Goal: Task Accomplishment & Management: Complete application form

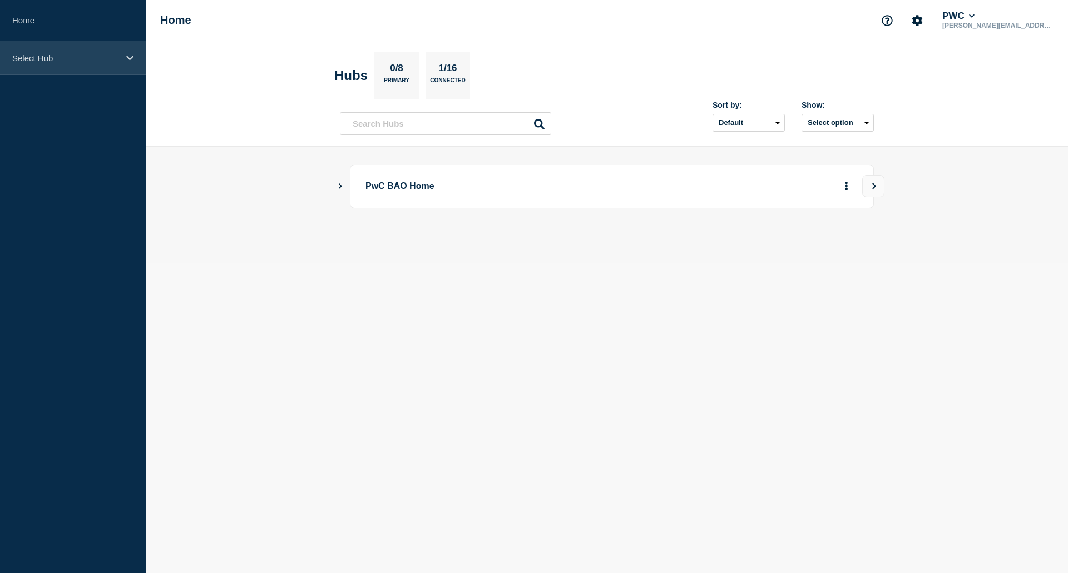
click at [40, 46] on div "Select Hub" at bounding box center [73, 58] width 146 height 34
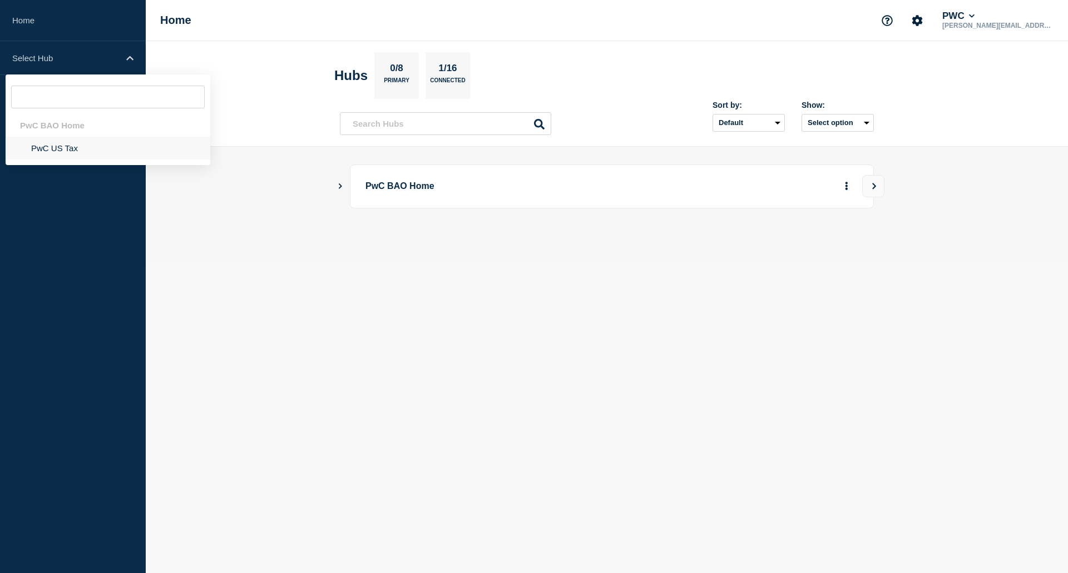
click at [57, 155] on li "PwC US Tax" at bounding box center [108, 148] width 205 height 23
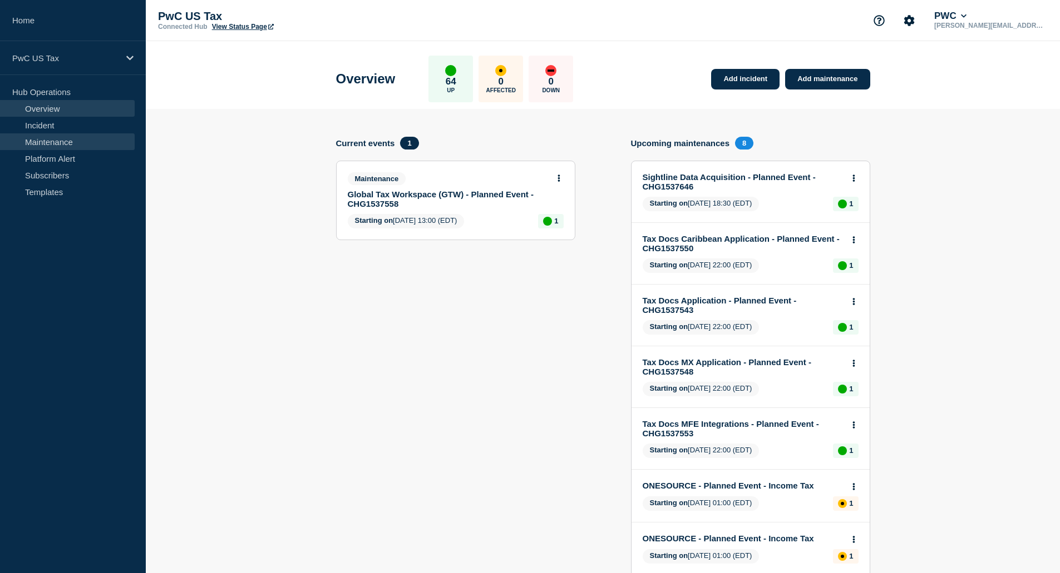
click at [65, 145] on link "Maintenance" at bounding box center [67, 141] width 135 height 17
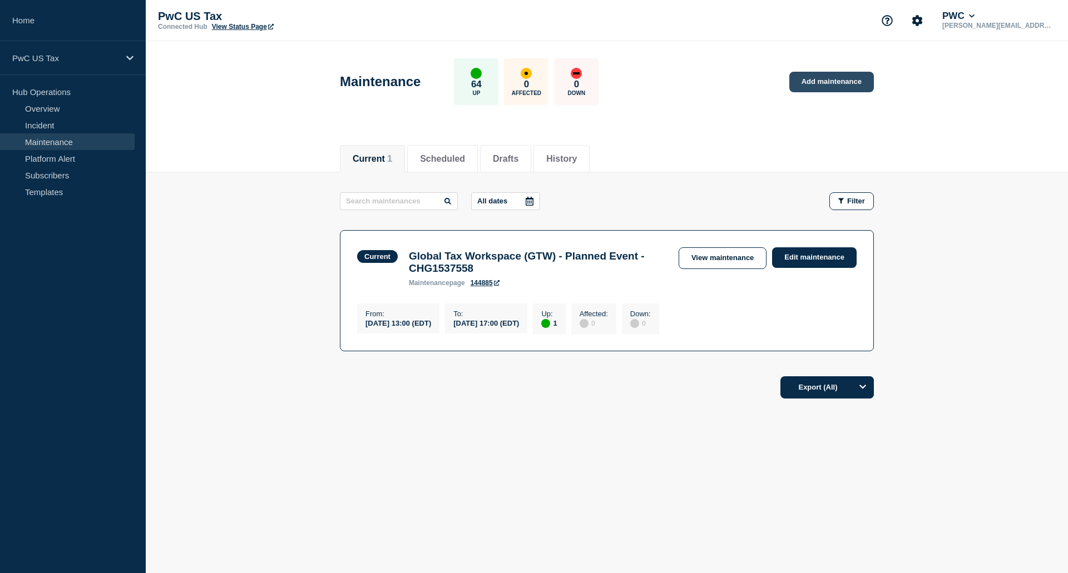
click at [844, 78] on link "Add maintenance" at bounding box center [831, 82] width 85 height 21
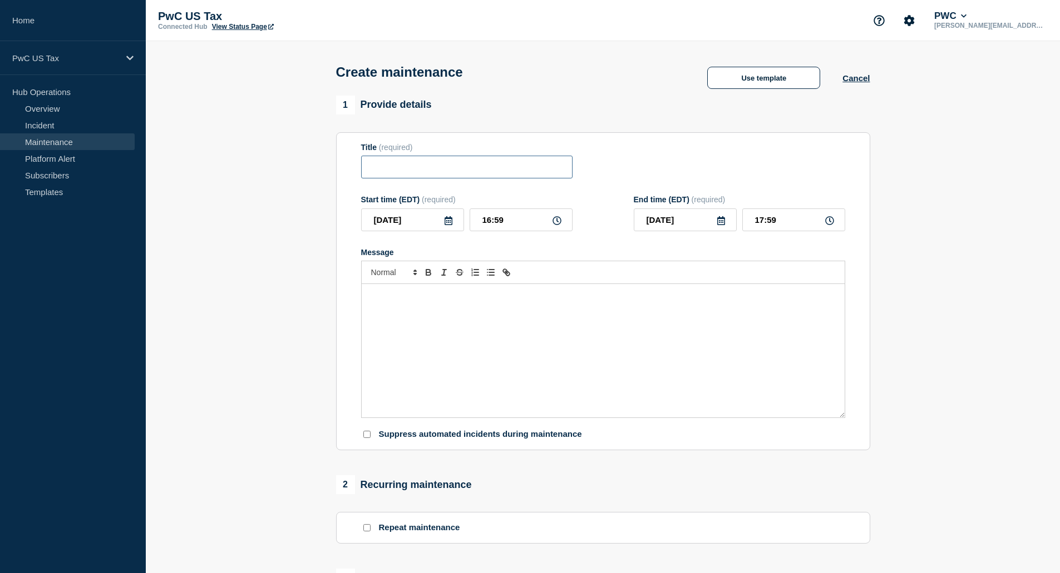
click at [443, 171] on input "Title" at bounding box center [466, 167] width 211 height 23
click at [736, 70] on button "Use template" at bounding box center [763, 78] width 113 height 22
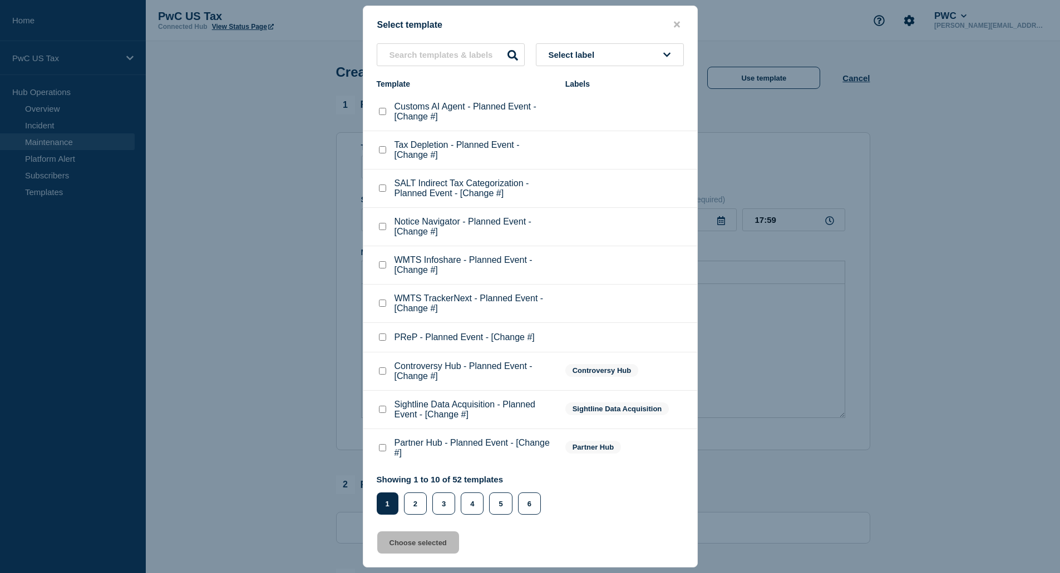
click at [387, 228] on div at bounding box center [382, 226] width 11 height 11
click at [385, 228] on checkbox"] "Notice Navigator - Planned Event - [Change #] checkbox" at bounding box center [382, 226] width 7 height 7
checkbox checkbox"] "true"
click at [437, 546] on button "Choose selected" at bounding box center [418, 543] width 82 height 22
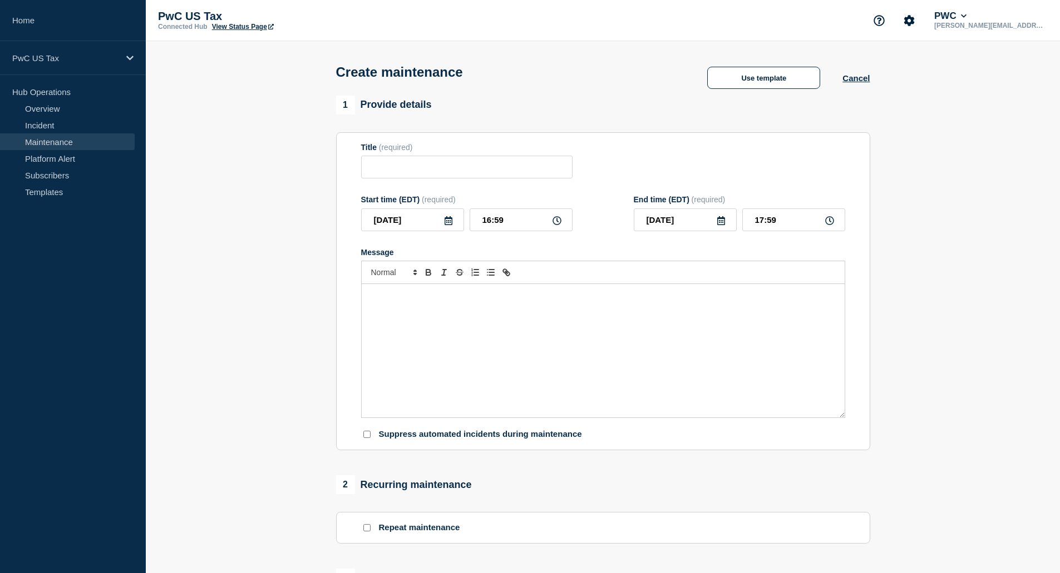
type input "Notice Navigator - Planned Event - [Change #]"
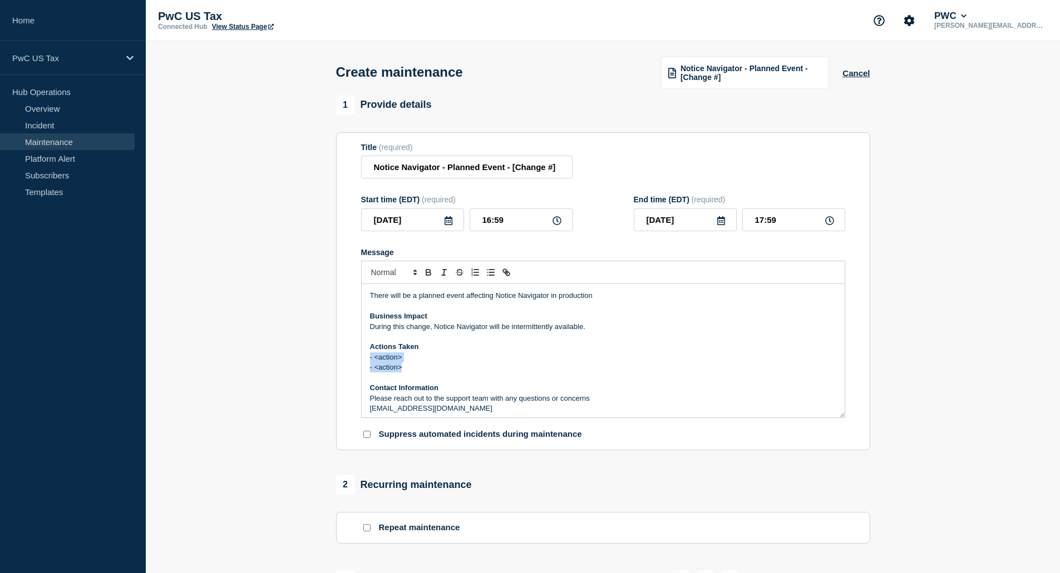
drag, startPoint x: 409, startPoint y: 370, endPoint x: 353, endPoint y: 359, distance: 57.3
click at [353, 359] on section "Title (required) Notice Navigator - Planned Event - [Change #] Start time (EDT)…" at bounding box center [603, 291] width 534 height 319
paste div "Message"
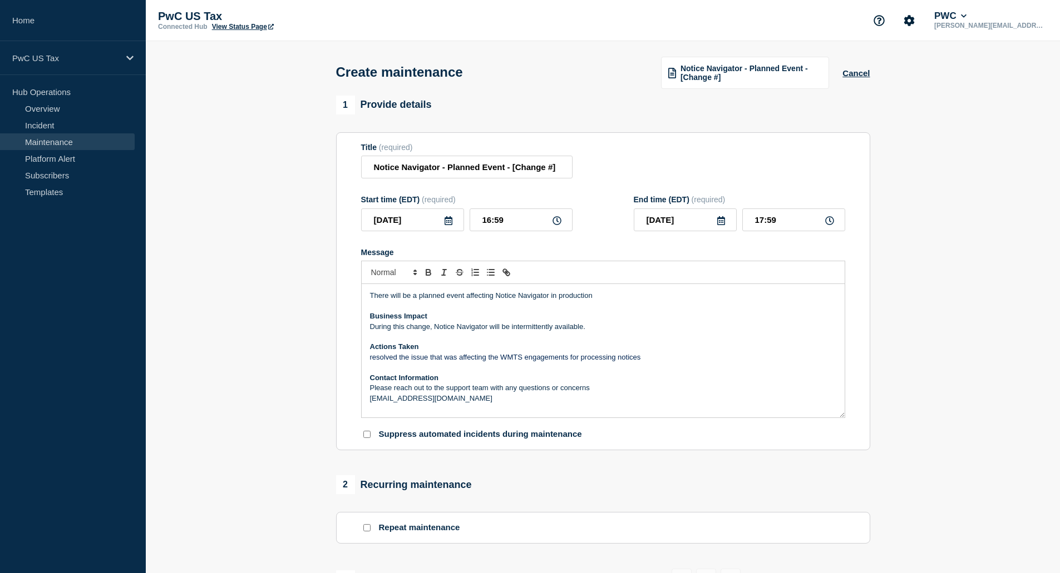
click at [374, 360] on span "resolved the issue that was affecting the WMTS engagements for processing notic…" at bounding box center [505, 357] width 271 height 8
drag, startPoint x: 512, startPoint y: 173, endPoint x: 627, endPoint y: 173, distance: 115.7
click at [627, 173] on div "Title (required) Notice Navigator - Planned Event - [Change #]" at bounding box center [603, 161] width 484 height 36
paste input "CHG1537648"
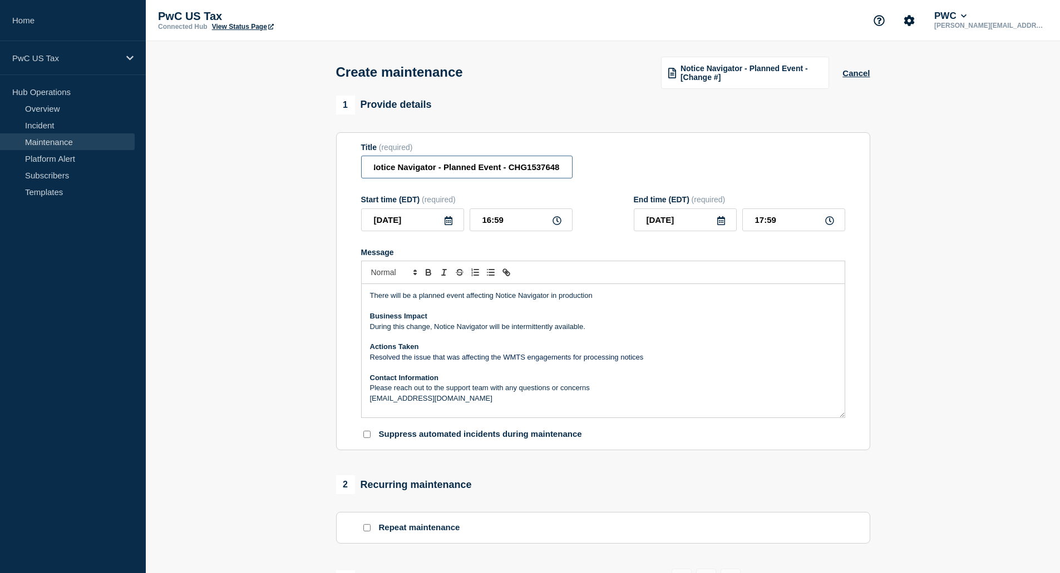
type input "Notice Navigator - Planned Event - CHG1537648"
click at [550, 224] on input "16:59" at bounding box center [520, 220] width 103 height 23
click at [556, 225] on icon at bounding box center [556, 220] width 9 height 9
click at [519, 225] on input "16:59" at bounding box center [520, 220] width 103 height 23
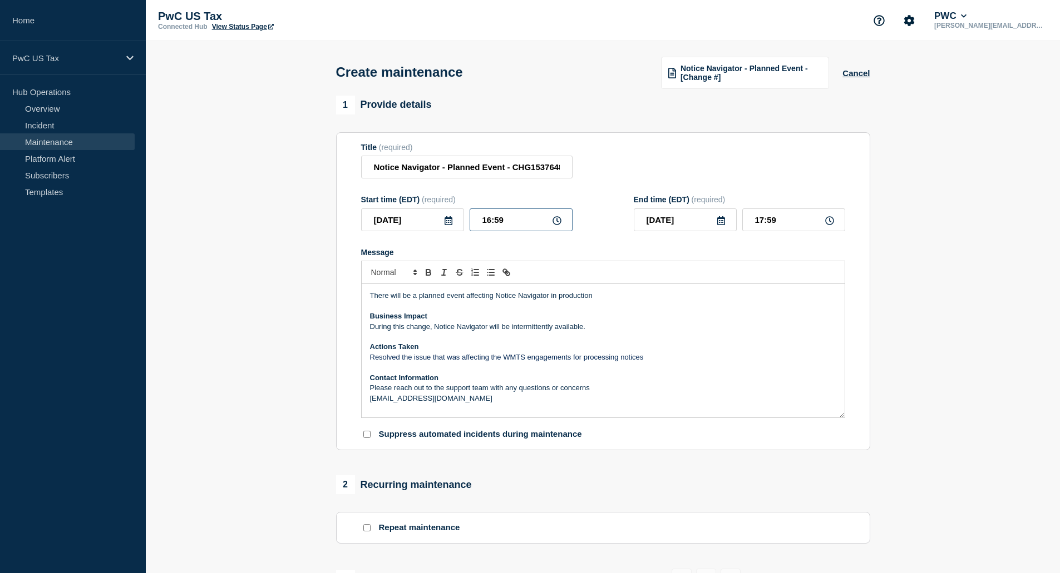
drag, startPoint x: 515, startPoint y: 225, endPoint x: 454, endPoint y: 225, distance: 60.6
click at [454, 225] on div "2025-09-25 16:59" at bounding box center [466, 220] width 211 height 23
type input "17:00"
type input "17:30"
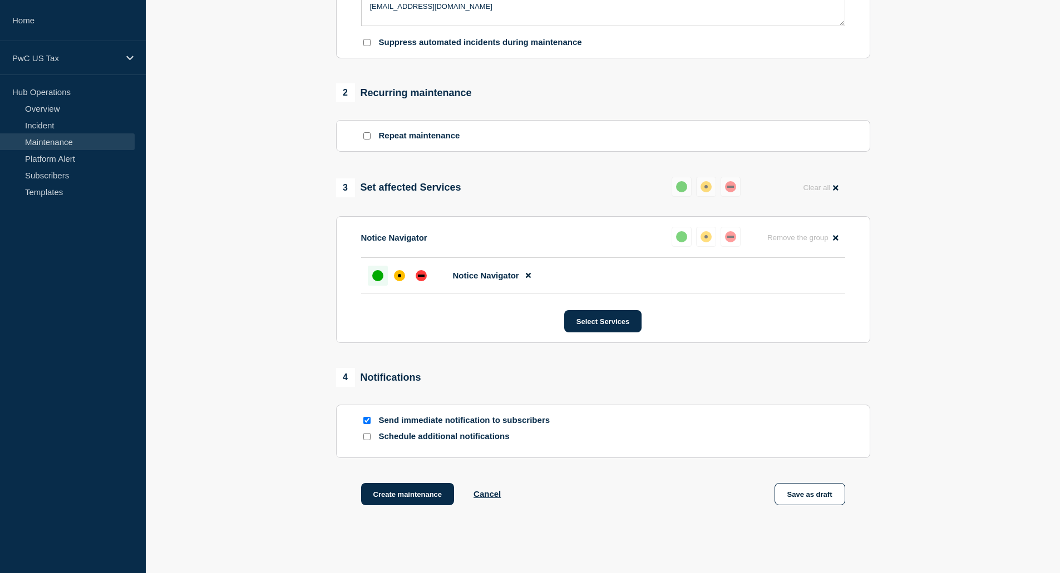
scroll to position [407, 0]
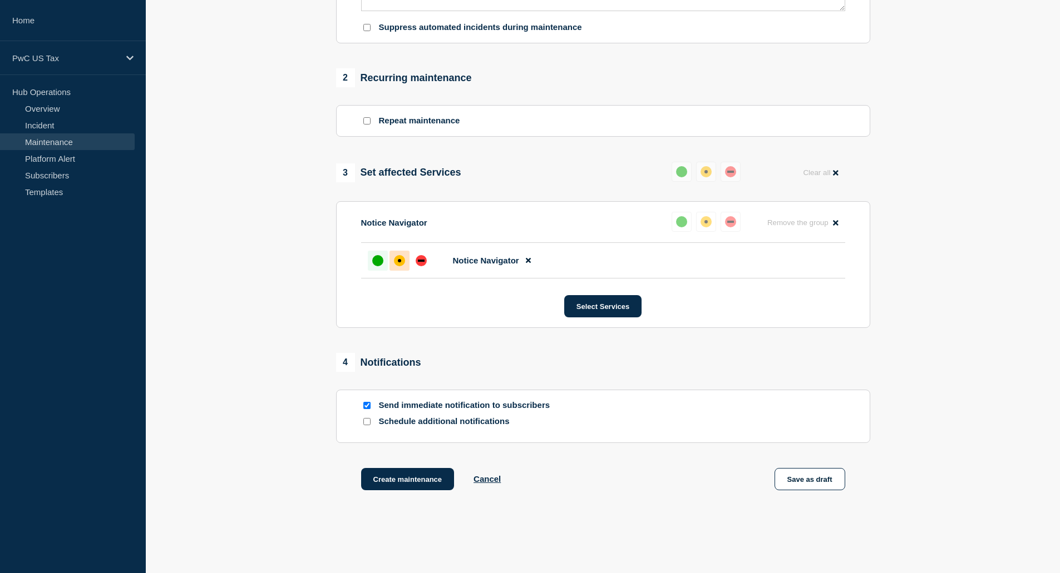
click at [403, 265] on div "affected" at bounding box center [399, 260] width 11 height 11
click at [415, 261] on div "down" at bounding box center [420, 260] width 11 height 11
drag, startPoint x: 410, startPoint y: 489, endPoint x: 444, endPoint y: 385, distance: 108.9
click at [444, 385] on div "1 Provide details Title (required) Notice Navigator - Planned Event - CHG153764…" at bounding box center [602, 104] width 547 height 830
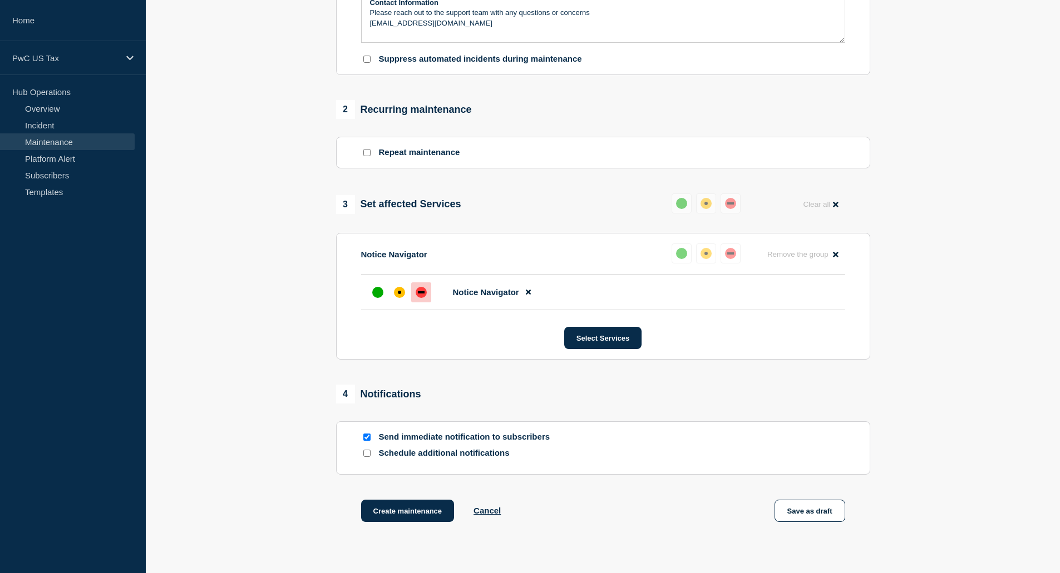
scroll to position [455, 0]
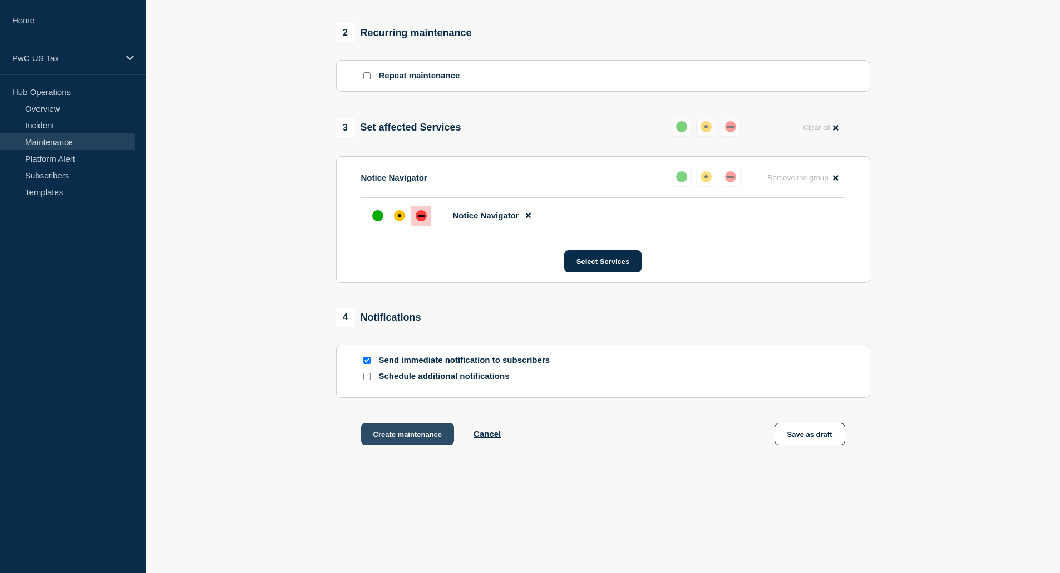
click at [440, 439] on button "Create maintenance" at bounding box center [407, 434] width 93 height 22
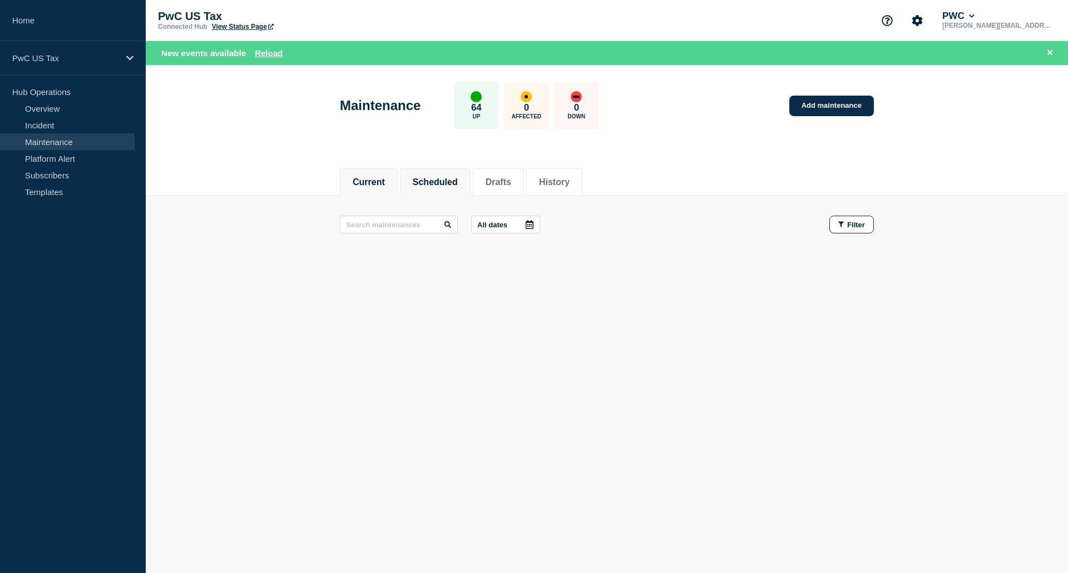
click at [421, 184] on button "Scheduled" at bounding box center [435, 182] width 45 height 10
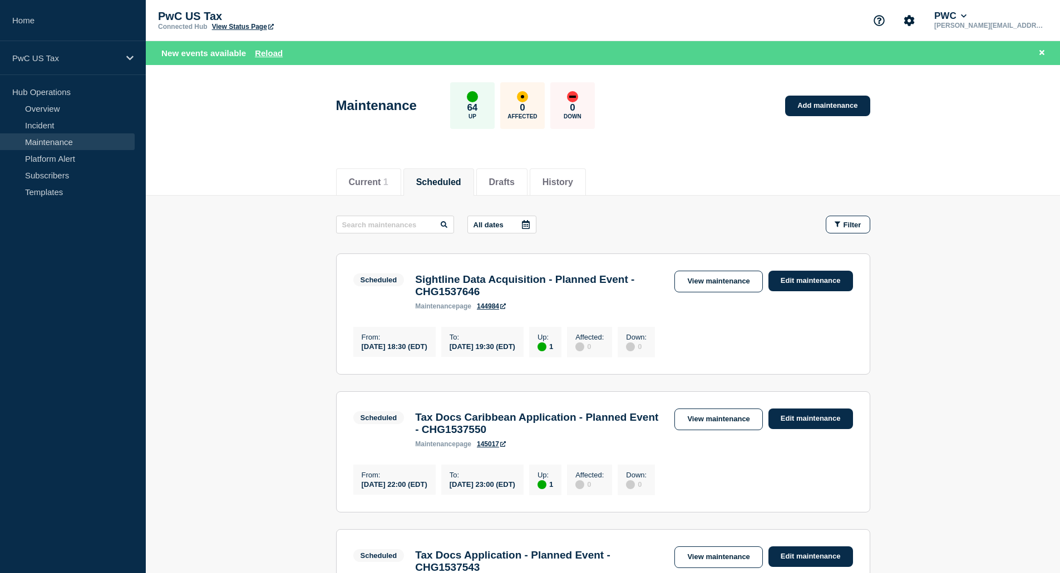
scroll to position [56, 0]
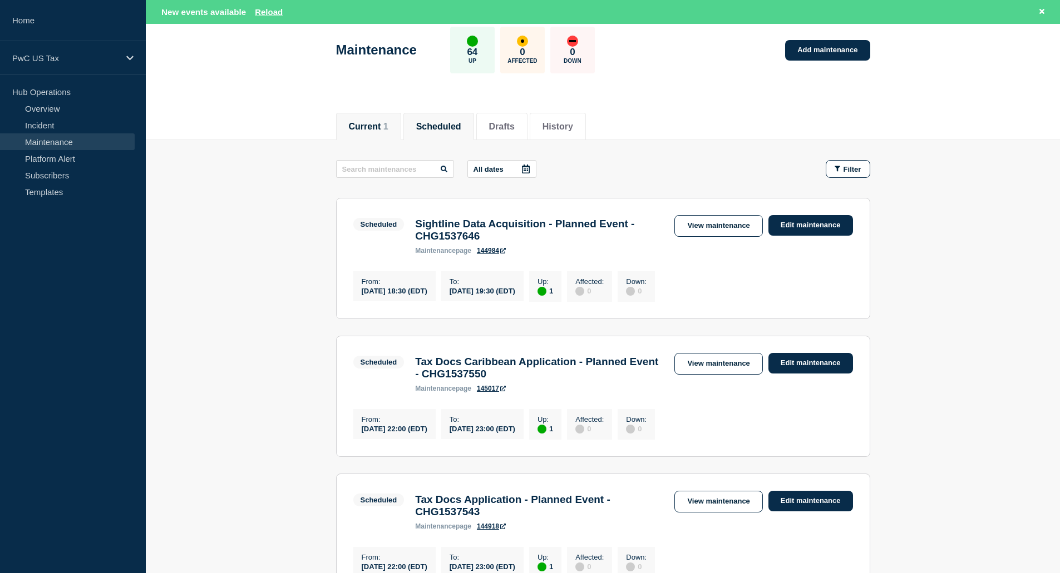
click at [377, 118] on li "Current 1" at bounding box center [368, 126] width 65 height 27
